Goal: Transaction & Acquisition: Purchase product/service

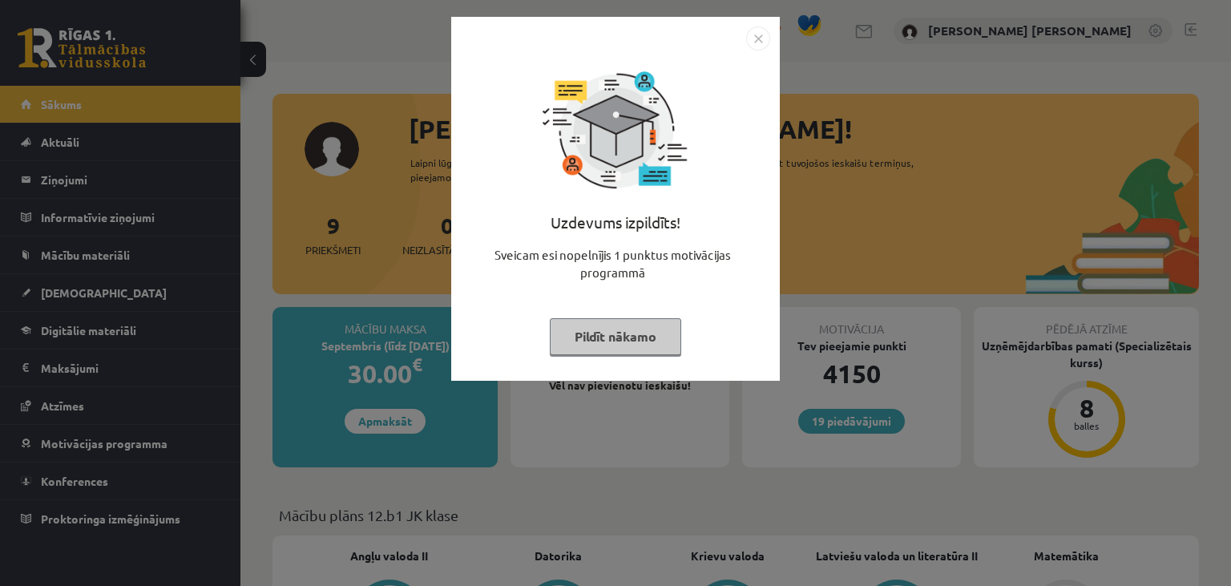
drag, startPoint x: 665, startPoint y: 343, endPoint x: 648, endPoint y: 338, distance: 17.5
click at [665, 343] on button "Pildīt nākamo" at bounding box center [615, 336] width 131 height 37
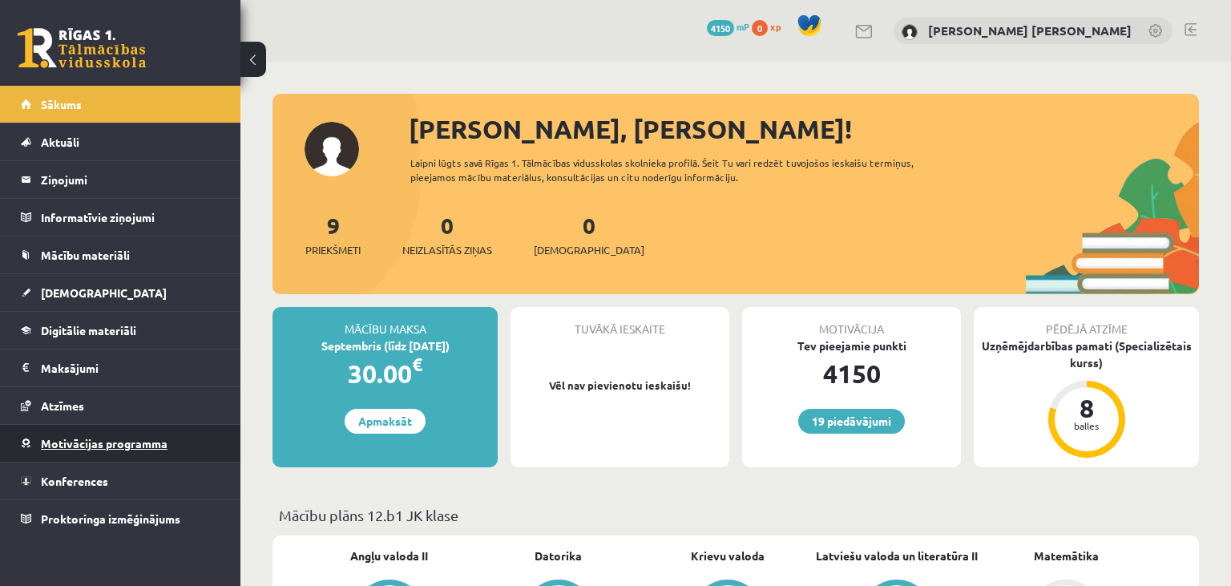
click at [181, 455] on link "Motivācijas programma" at bounding box center [121, 443] width 200 height 37
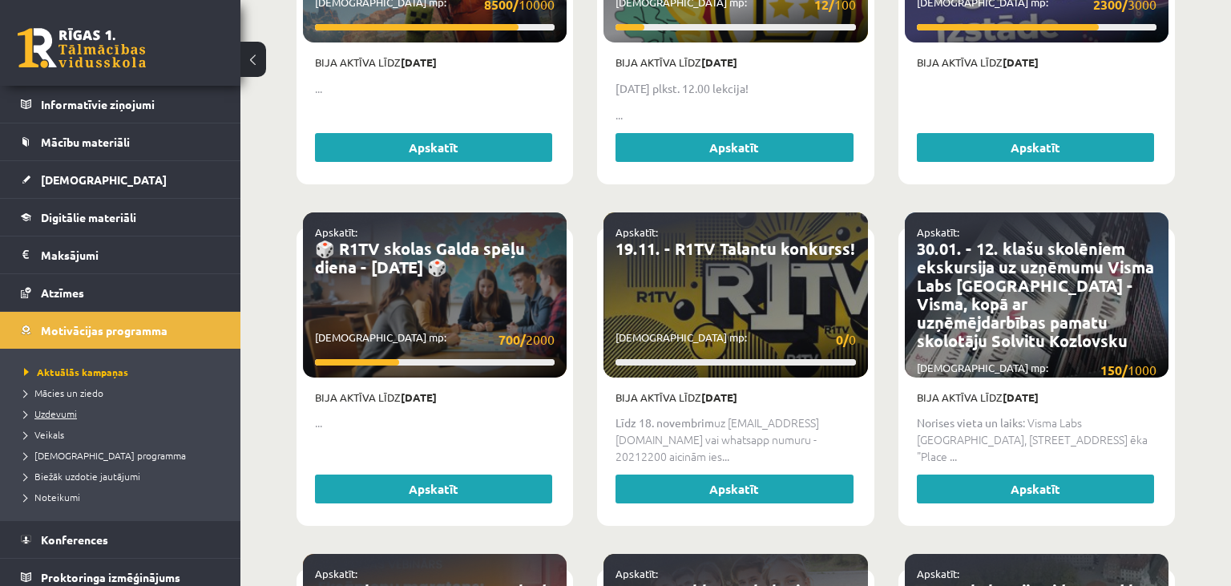
scroll to position [120, 0]
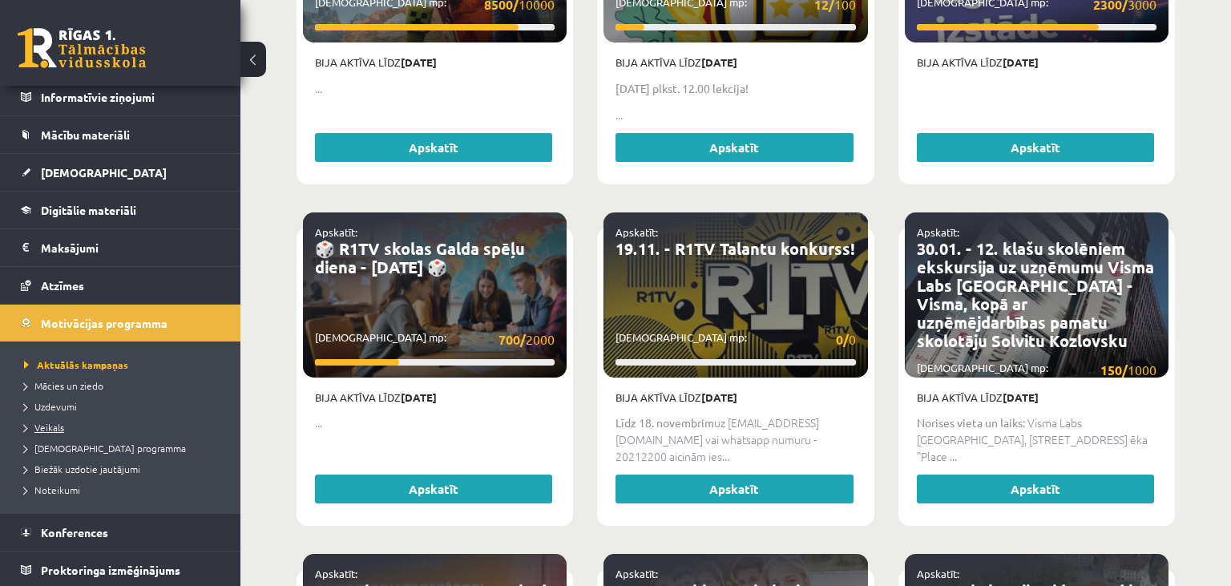
click at [76, 428] on link "Veikals" at bounding box center [124, 427] width 200 height 14
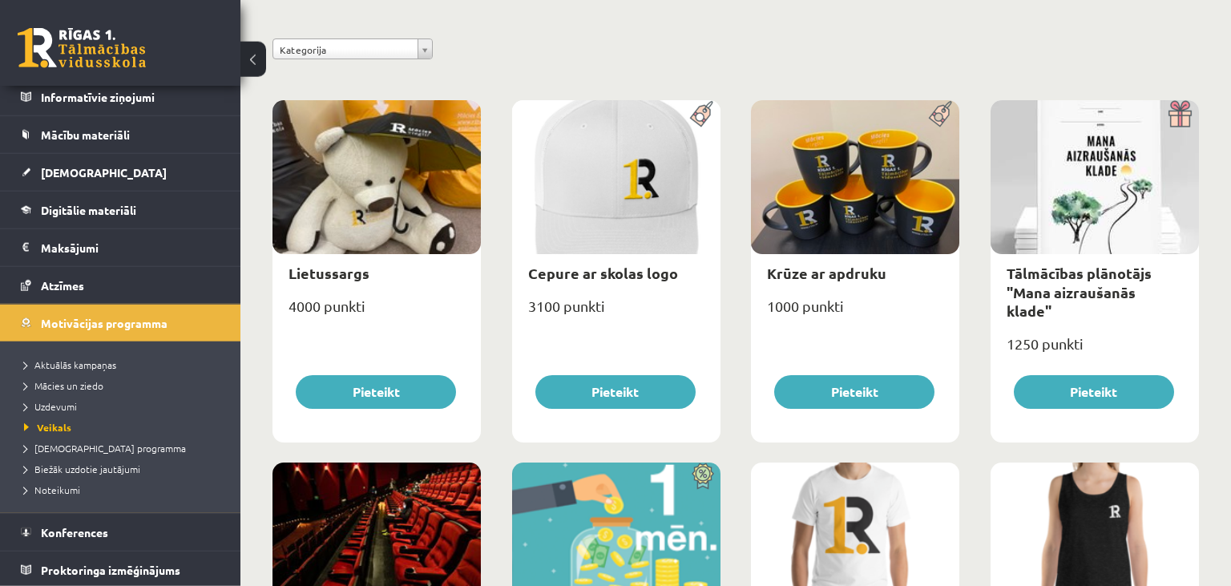
scroll to position [169, 0]
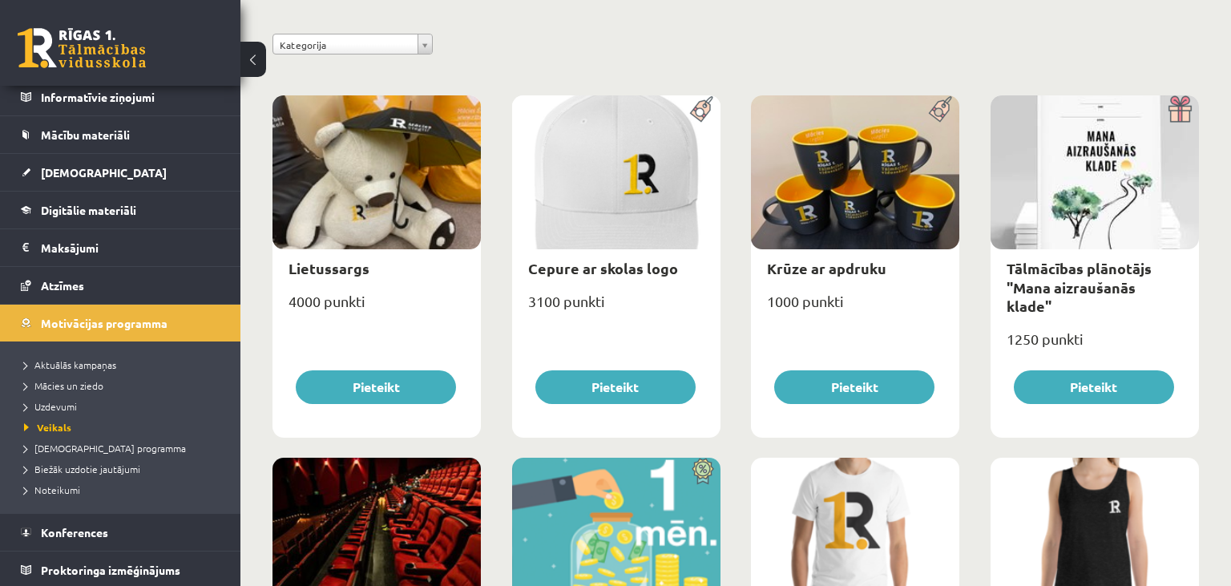
drag, startPoint x: 742, startPoint y: 193, endPoint x: 787, endPoint y: 195, distance: 44.9
click at [854, 102] on div at bounding box center [855, 172] width 208 height 154
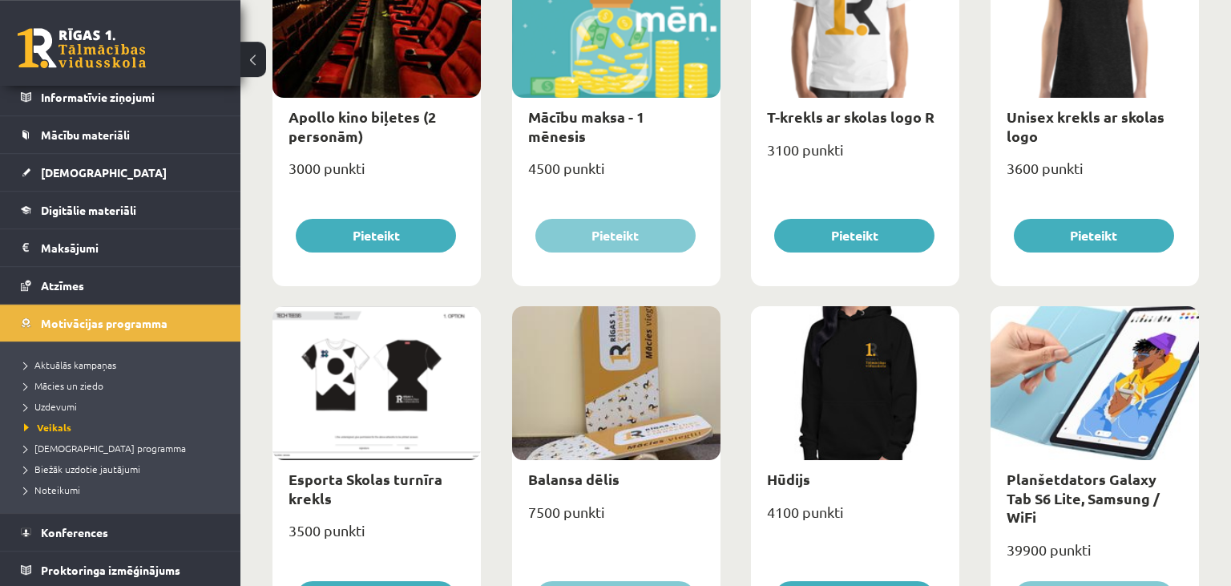
scroll to position [761, 0]
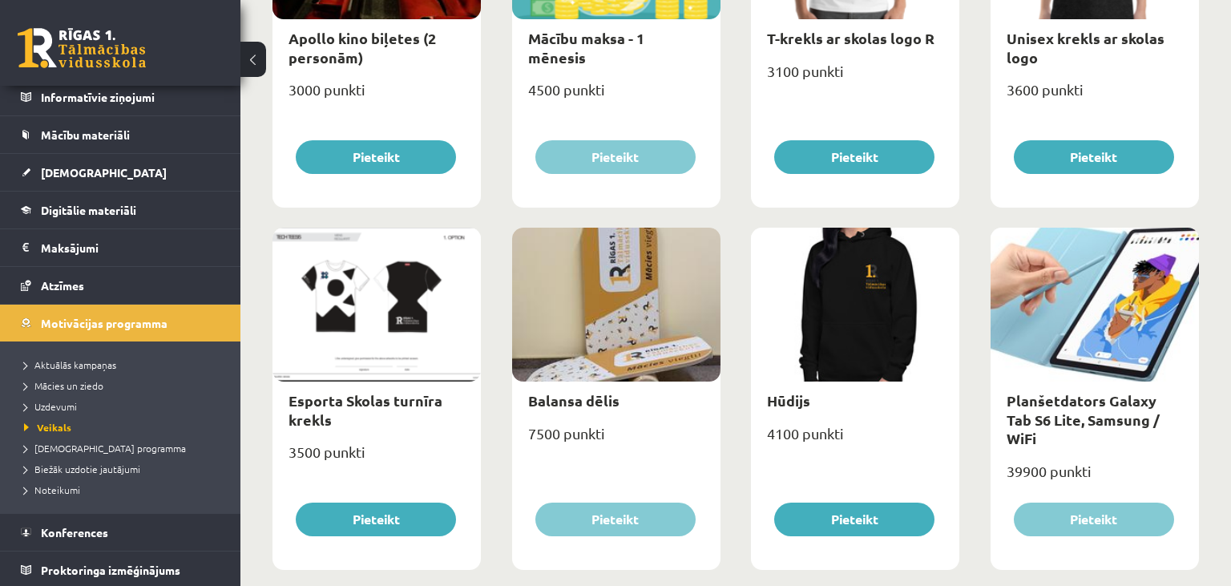
click at [1025, 458] on div "39900 punkti" at bounding box center [1094, 478] width 208 height 40
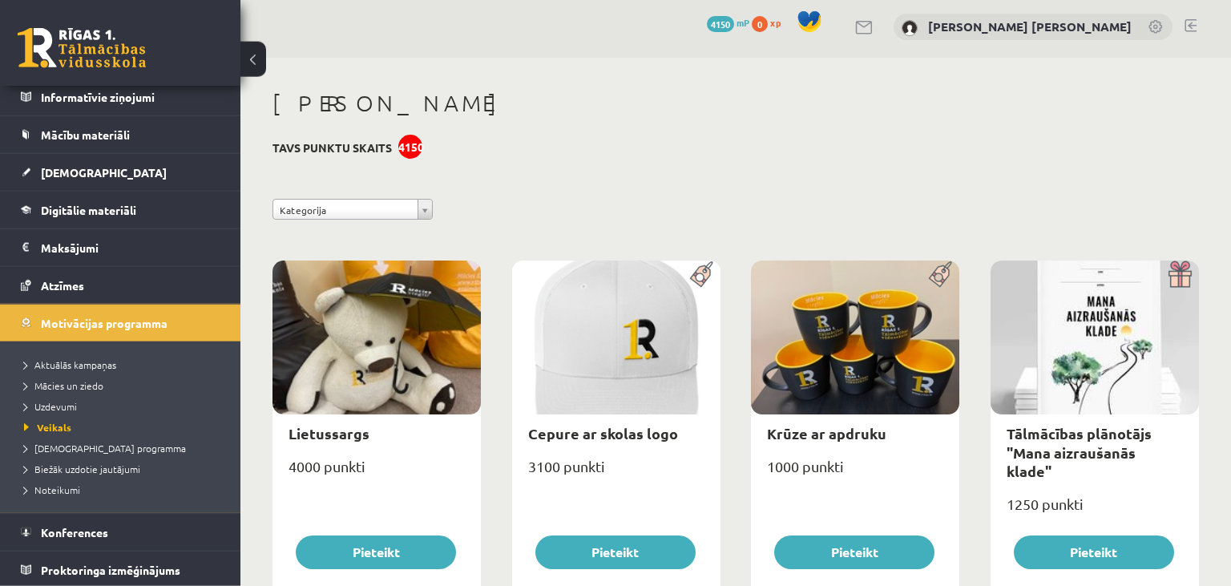
scroll to position [0, 0]
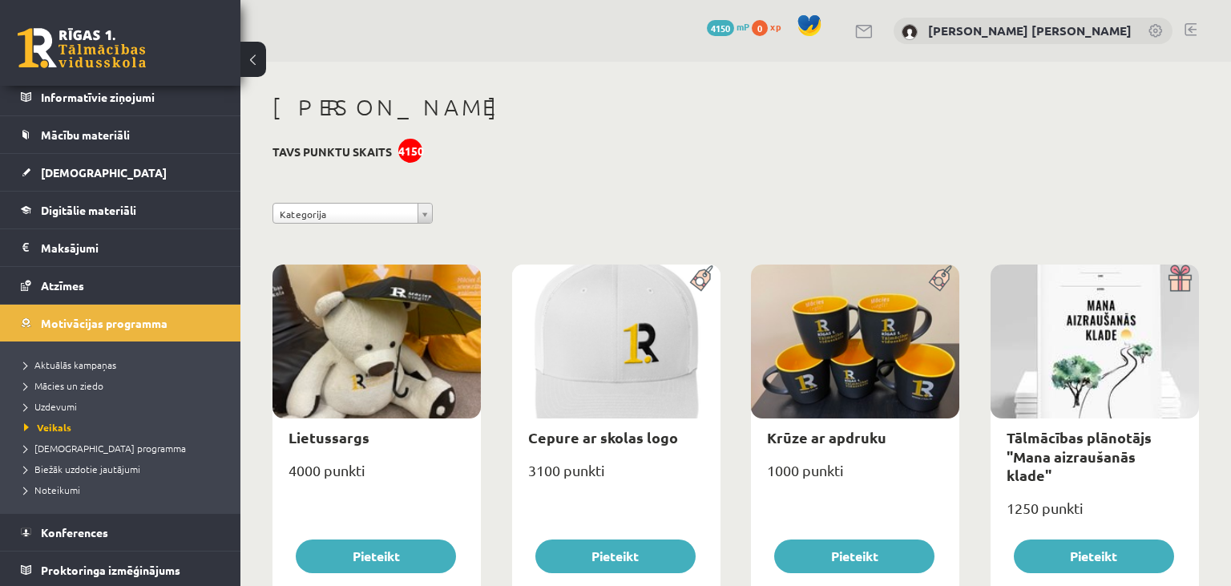
click at [1192, 28] on link at bounding box center [1190, 29] width 12 height 13
